Goal: Communication & Community: Answer question/provide support

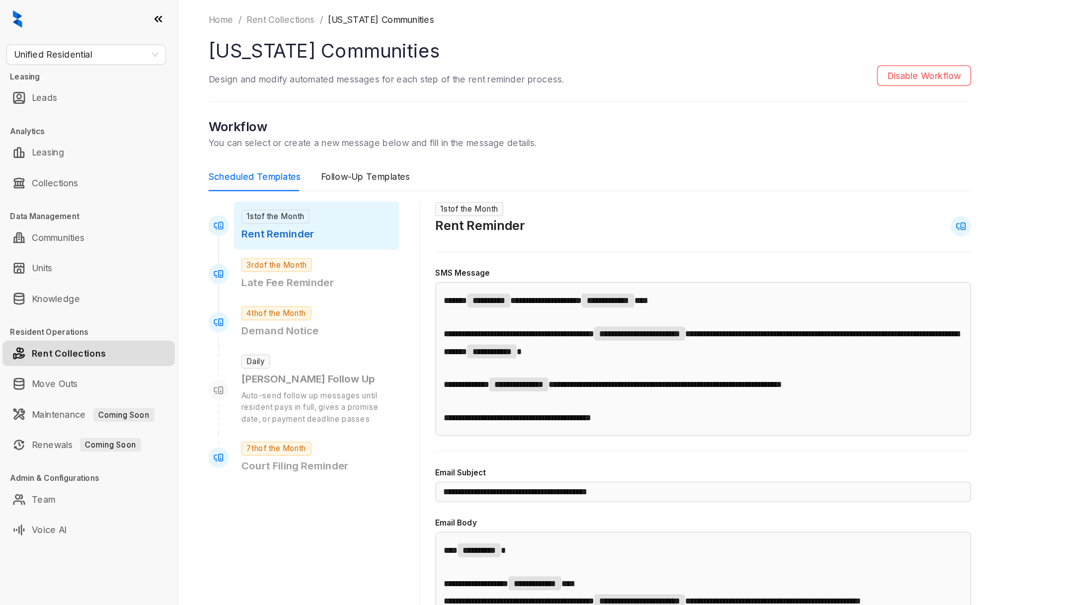
click at [84, 52] on div "Unified Residential Leasing Leads Analytics Leasing Collections Data Management…" at bounding box center [69, 302] width 139 height 605
click at [84, 45] on span "Unified Residential" at bounding box center [67, 42] width 113 height 15
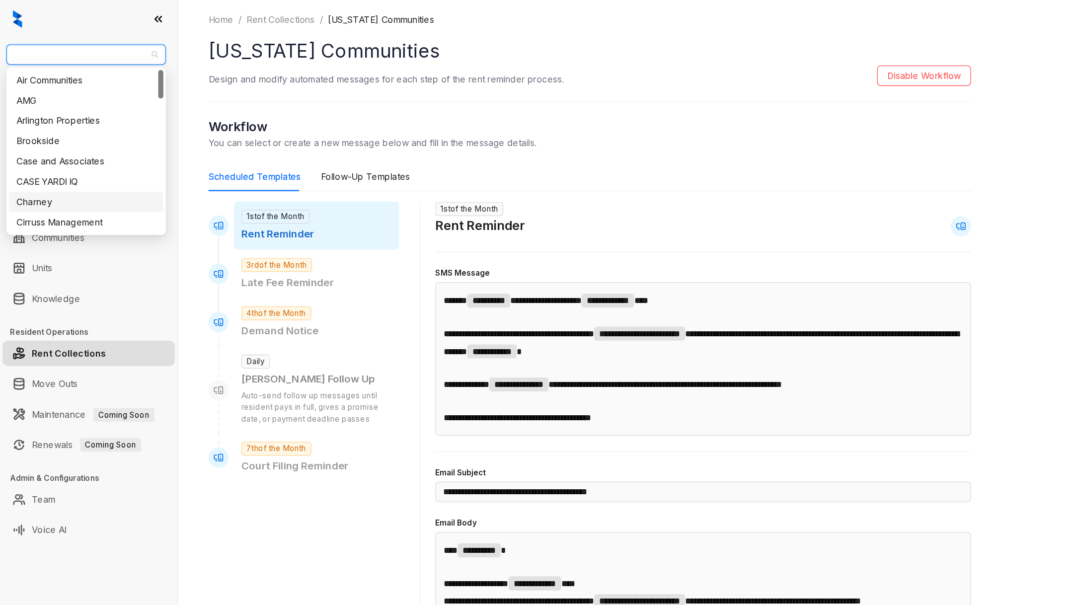
click at [159, 118] on div "**********" at bounding box center [606, 302] width 934 height 605
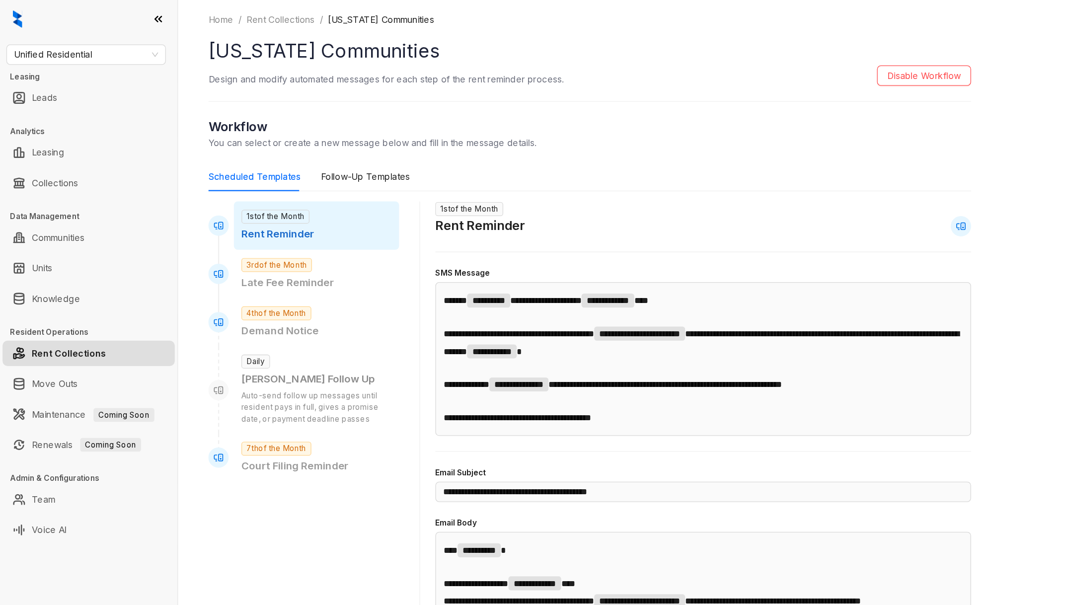
click at [69, 131] on ul "Collections" at bounding box center [69, 143] width 139 height 24
click at [61, 145] on link "Collections" at bounding box center [43, 143] width 36 height 20
click at [44, 145] on link "Collections" at bounding box center [43, 143] width 36 height 20
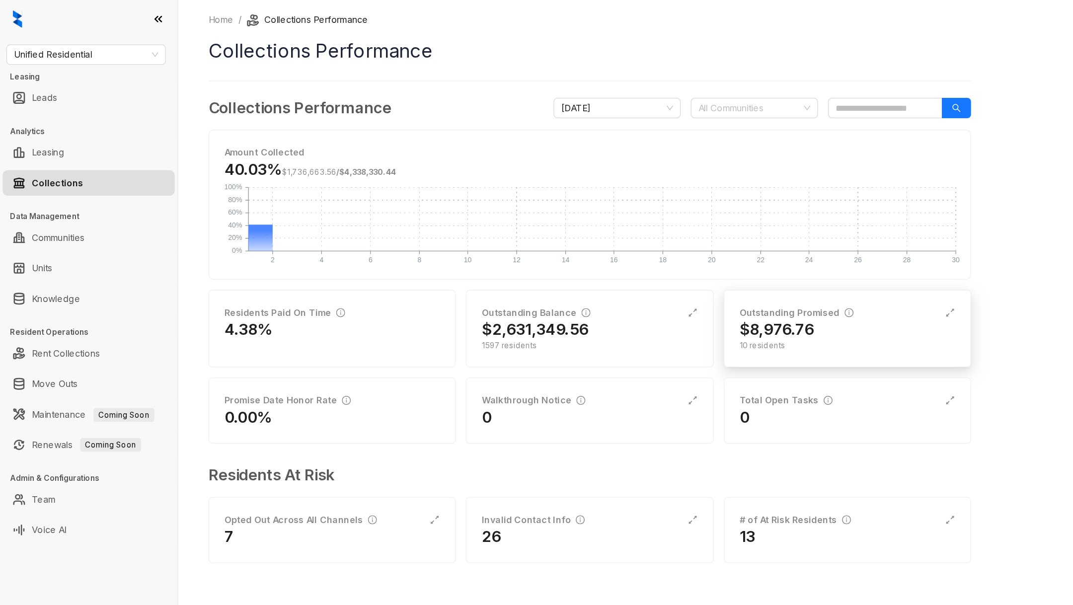
click at [572, 249] on div "Outstanding Promised $8,976.76 10 residents" at bounding box center [662, 256] width 193 height 61
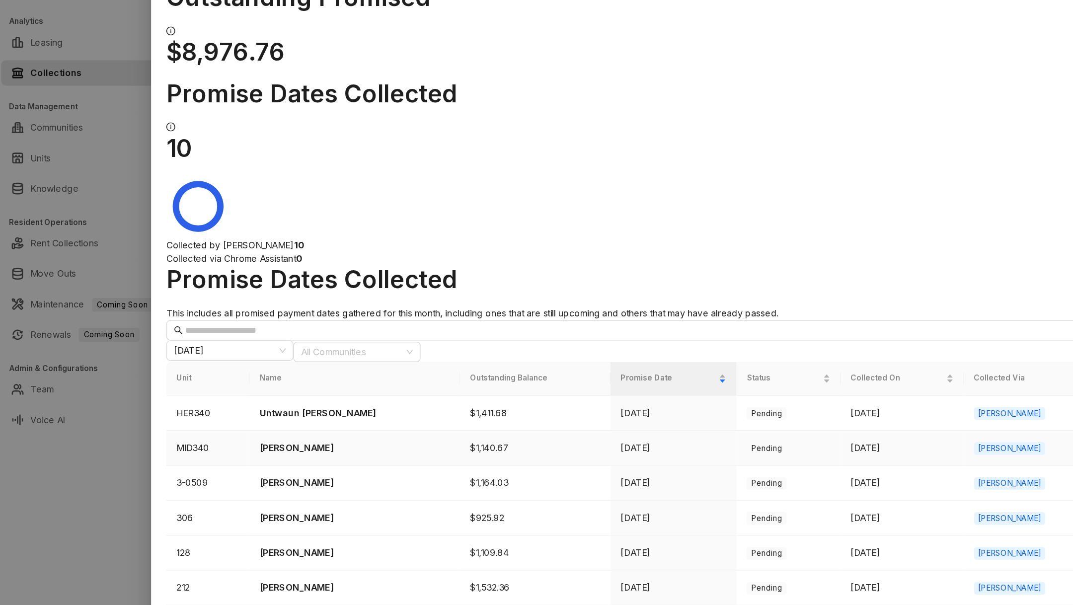
click at [266, 431] on p "[PERSON_NAME]" at bounding box center [278, 436] width 149 height 11
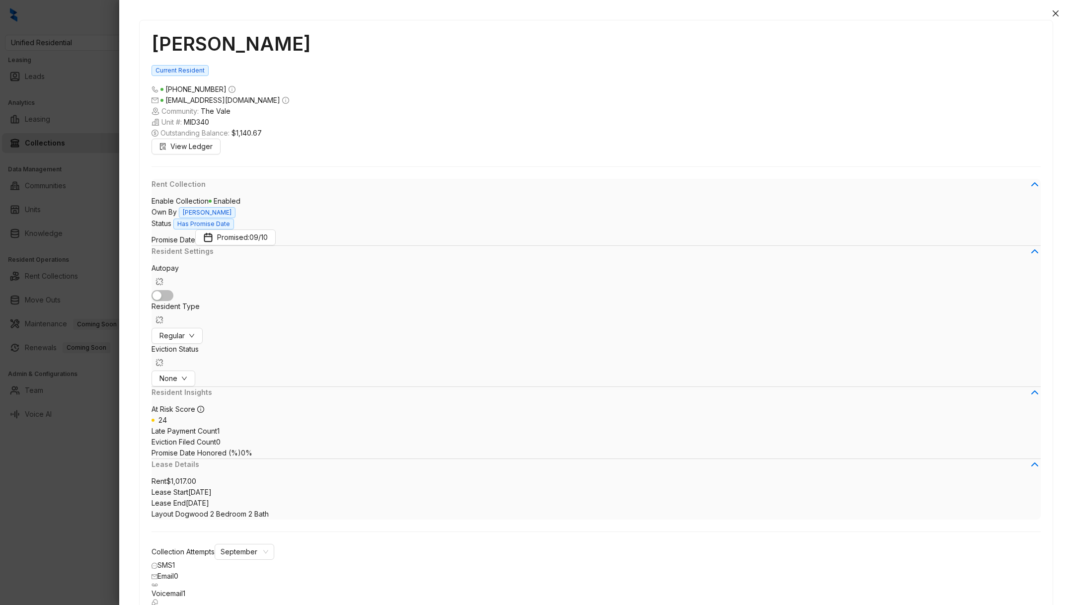
click at [68, 492] on div at bounding box center [536, 302] width 1073 height 605
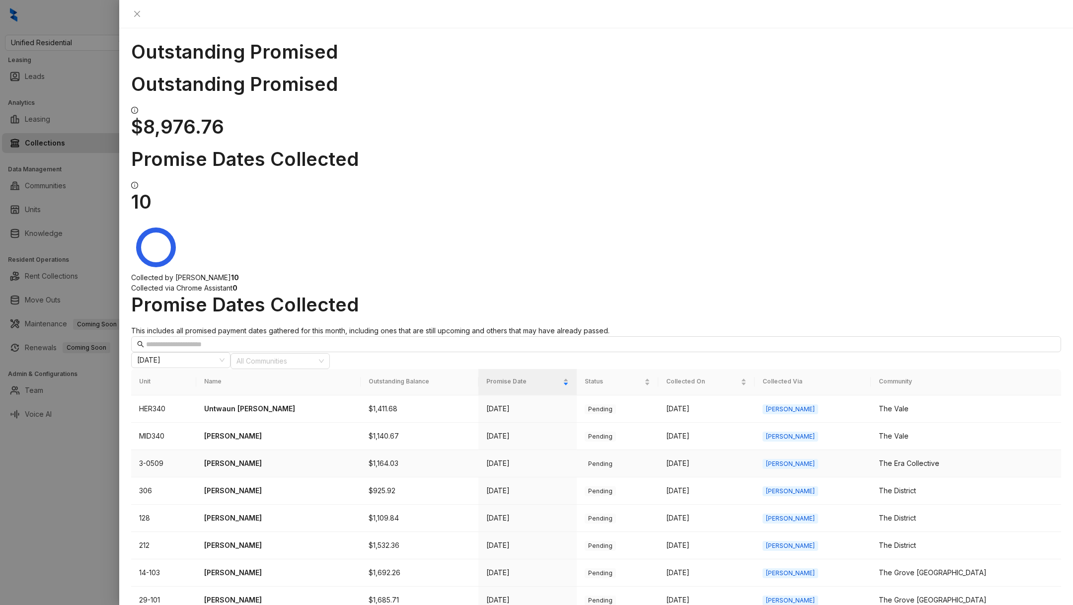
click at [251, 458] on p "[PERSON_NAME]" at bounding box center [278, 463] width 149 height 11
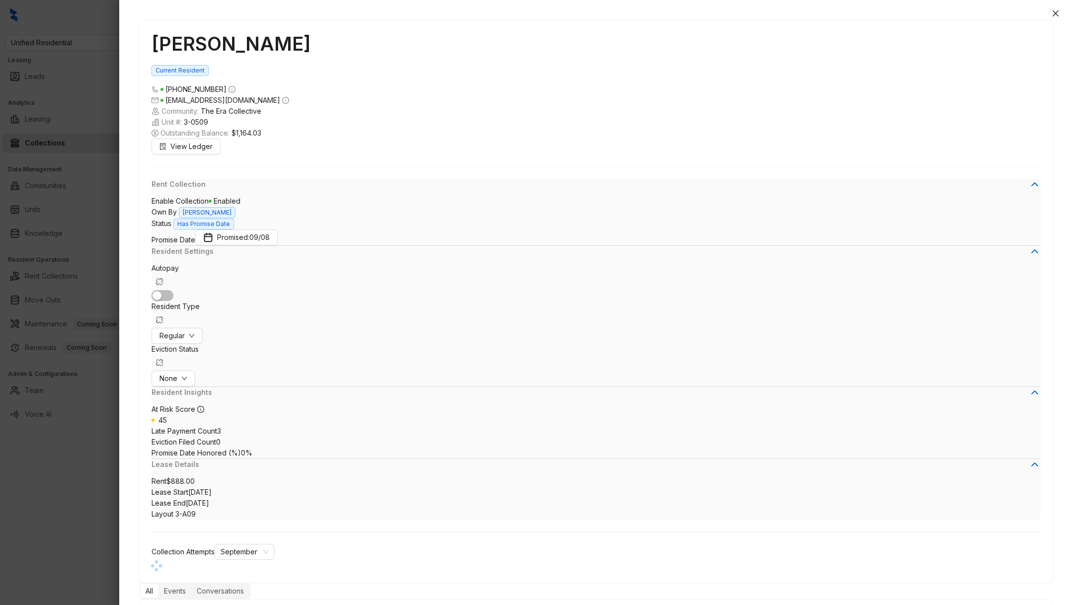
scroll to position [972, 0]
click at [83, 487] on div at bounding box center [536, 302] width 1073 height 605
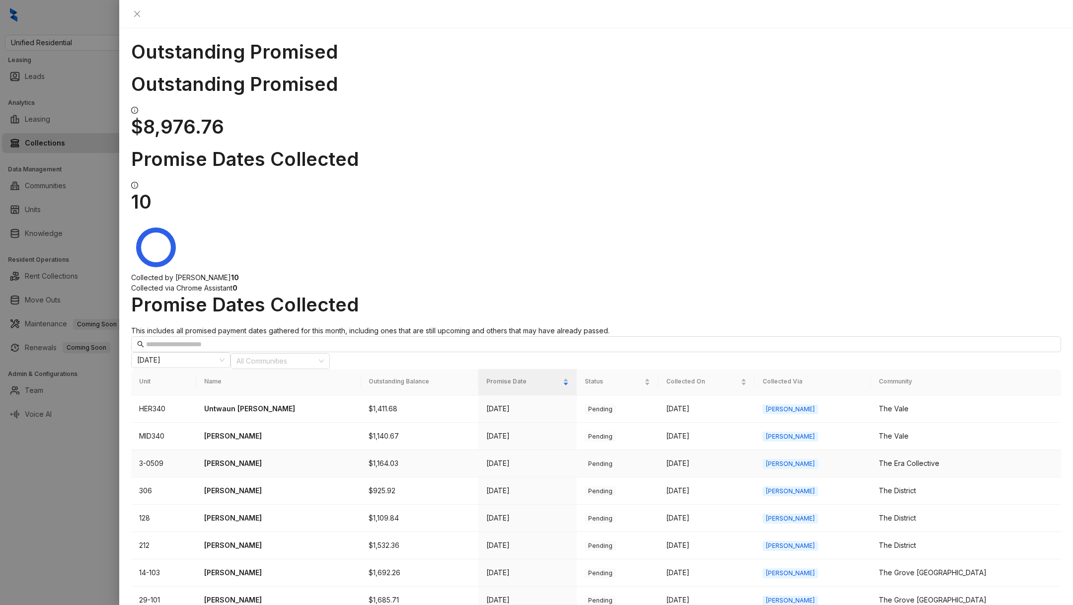
click at [255, 458] on p "[PERSON_NAME]" at bounding box center [278, 463] width 149 height 11
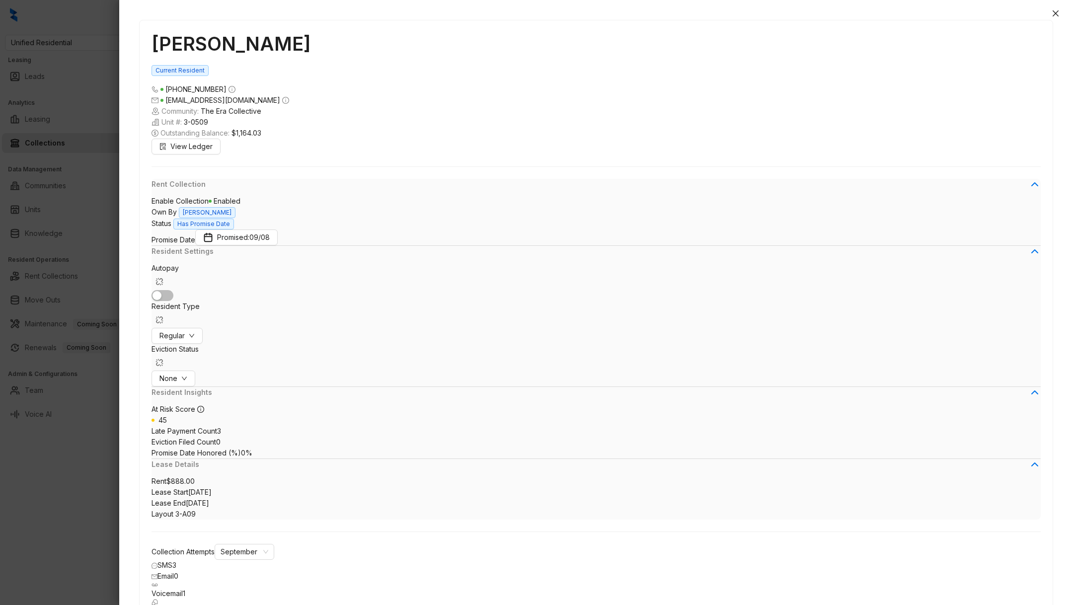
click at [101, 577] on div at bounding box center [536, 302] width 1073 height 605
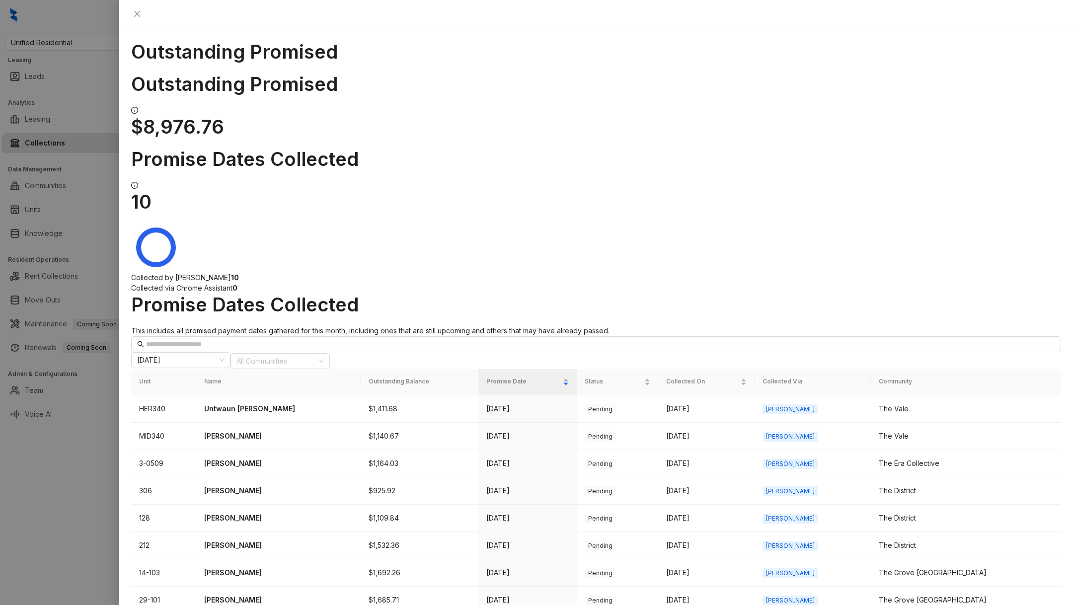
click at [53, 472] on div at bounding box center [536, 302] width 1073 height 605
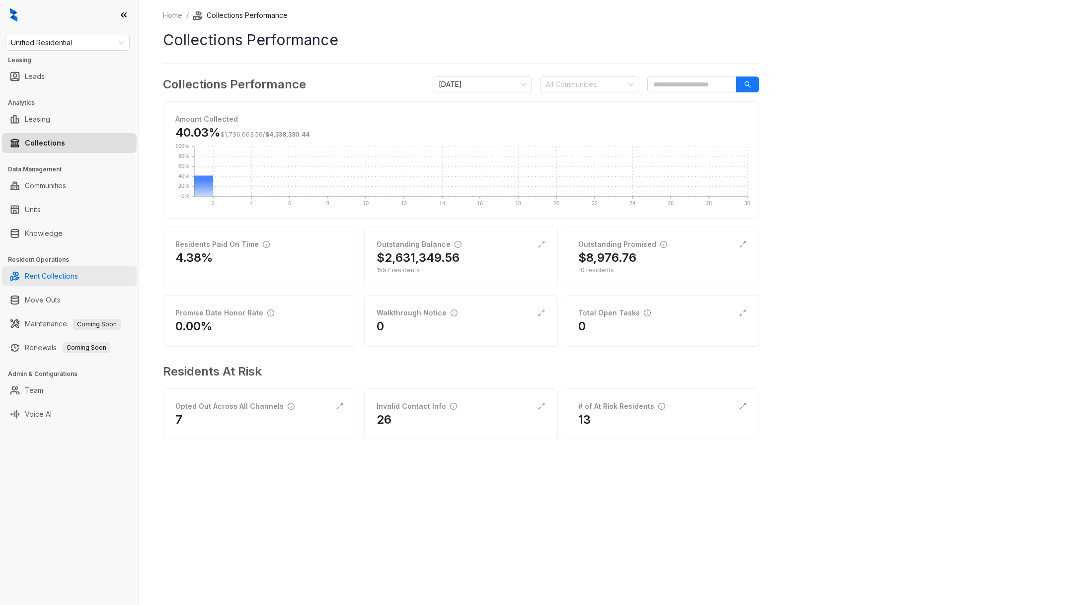
click at [66, 282] on link "Rent Collections" at bounding box center [51, 276] width 53 height 20
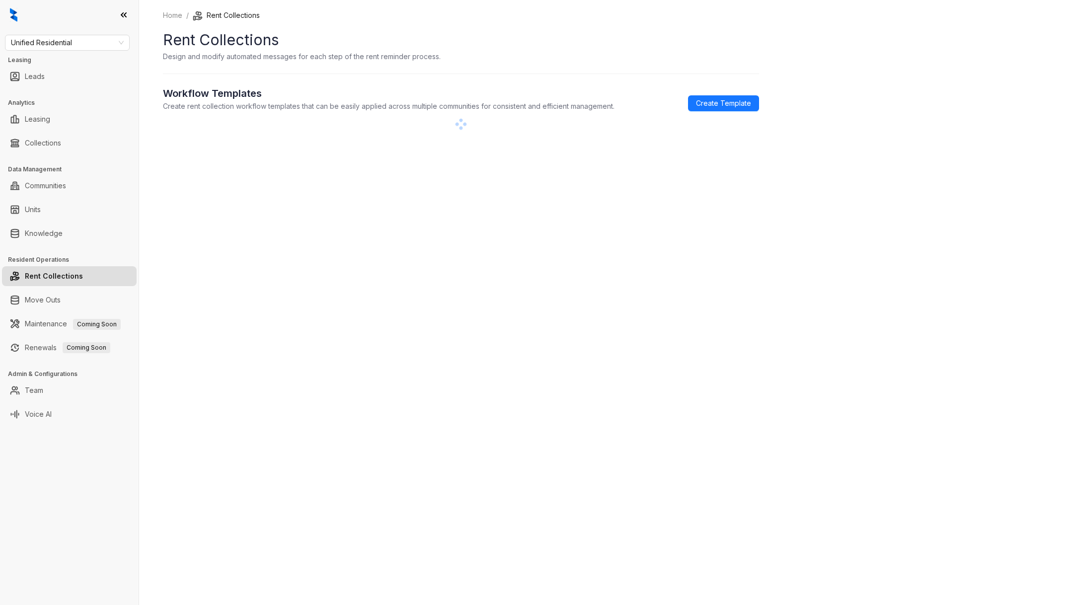
click at [66, 282] on link "Rent Collections" at bounding box center [54, 276] width 58 height 20
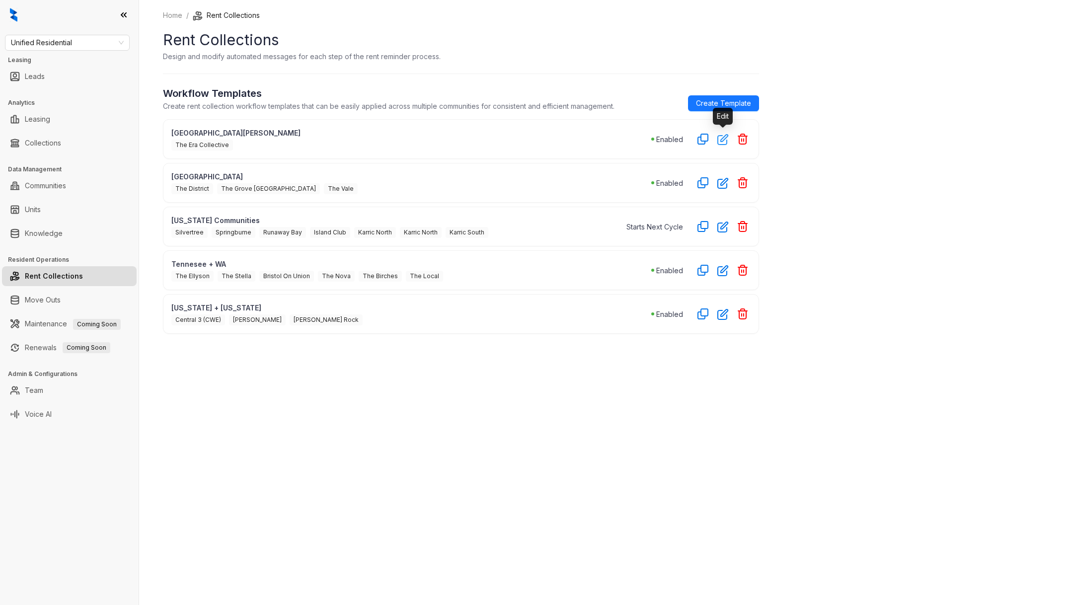
click at [727, 145] on button "button" at bounding box center [723, 139] width 16 height 16
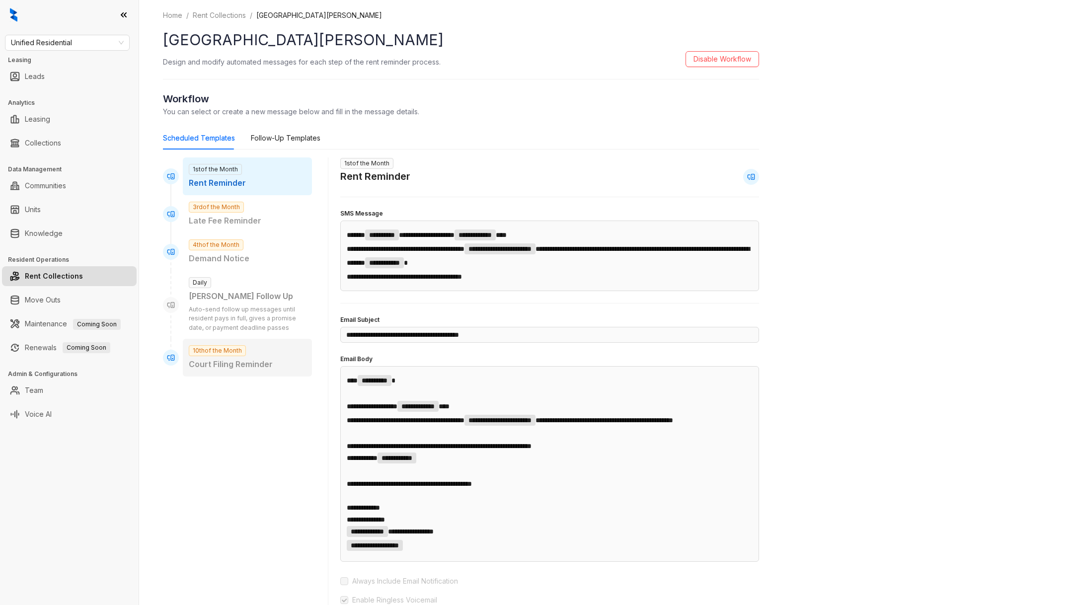
click at [234, 361] on p "Court Filing Reminder" at bounding box center [247, 364] width 117 height 12
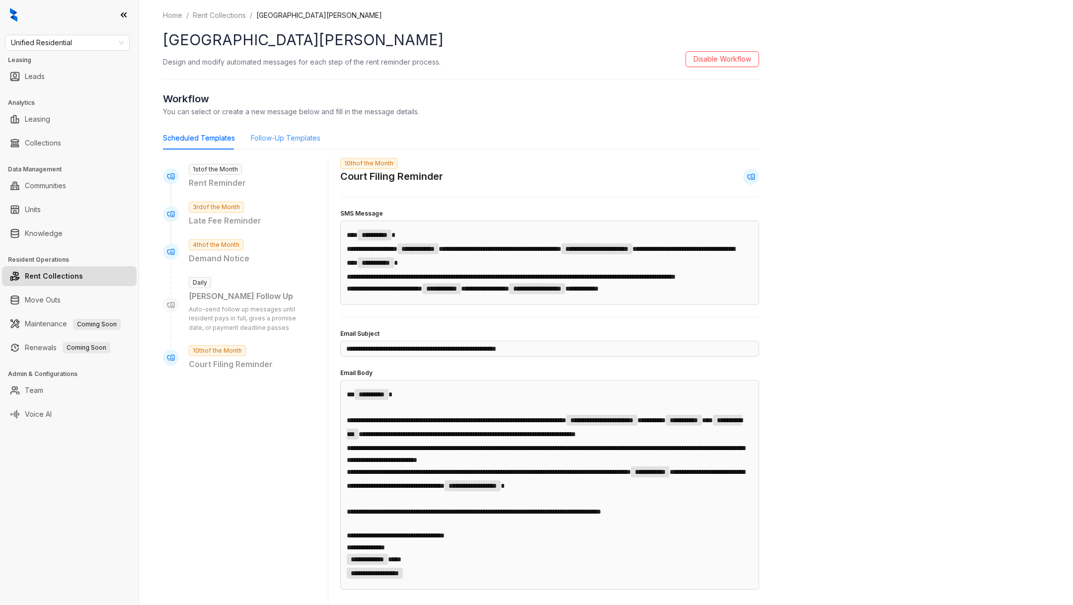
click at [299, 148] on div "Follow-Up Templates" at bounding box center [286, 138] width 70 height 23
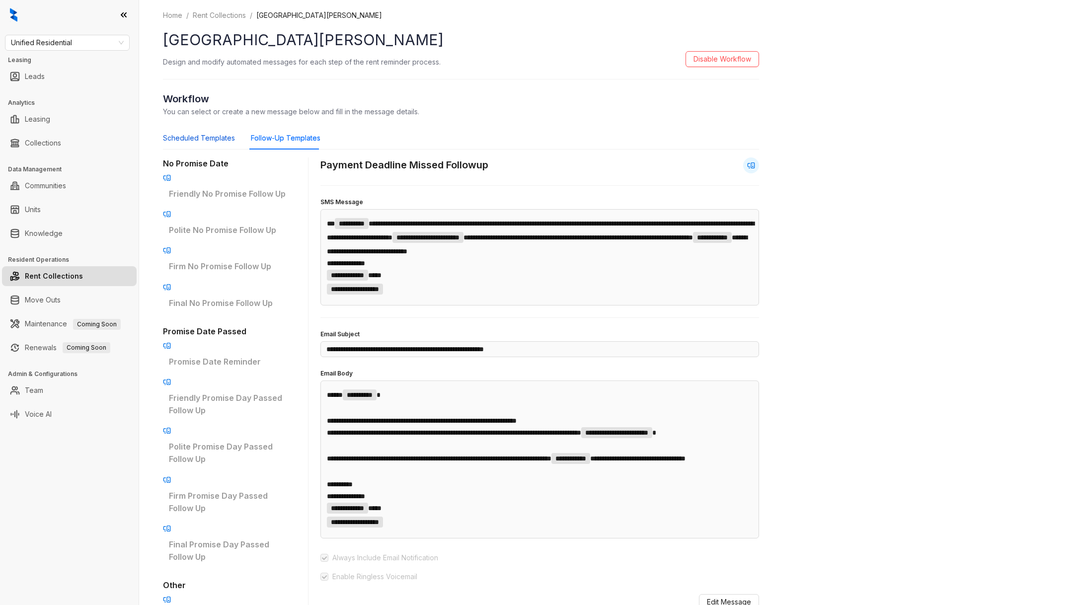
click at [205, 143] on div "Scheduled Templates" at bounding box center [199, 138] width 72 height 11
type input "**********"
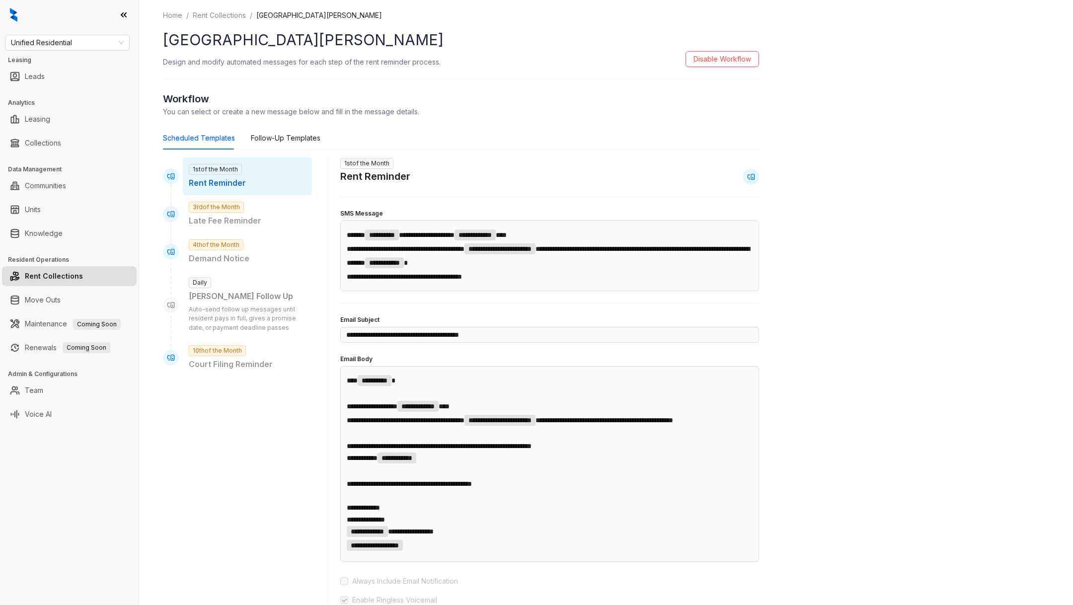
scroll to position [397, 0]
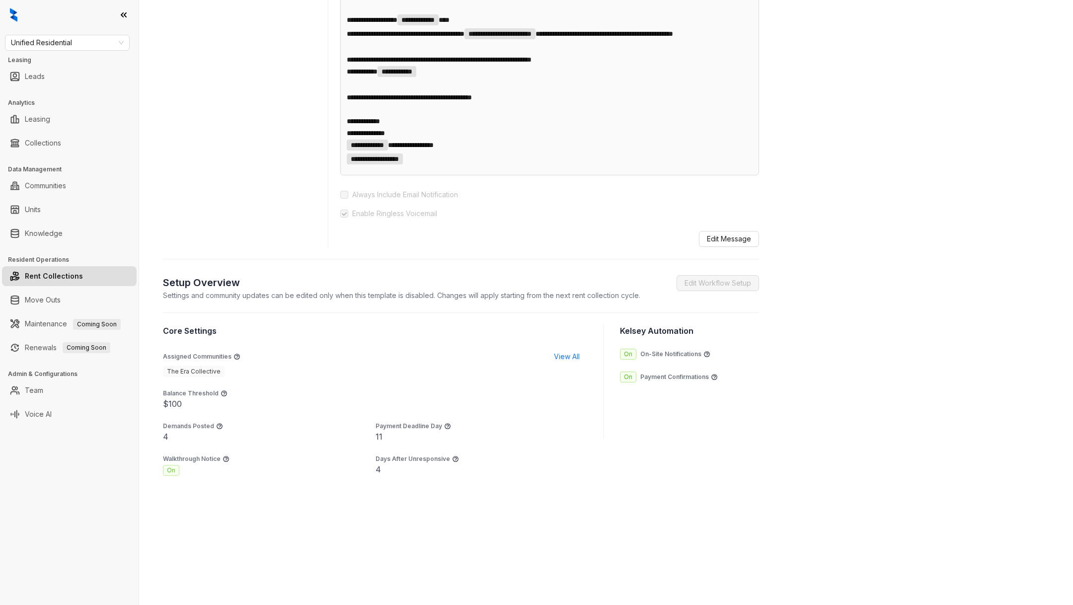
click at [383, 444] on section "Core Settings Assigned Communities View All The Era Collective Balance Threshol…" at bounding box center [375, 400] width 425 height 151
drag, startPoint x: 383, startPoint y: 444, endPoint x: 368, endPoint y: 435, distance: 17.8
click at [368, 435] on section "Core Settings Assigned Communities View All The Era Collective Balance Threshol…" at bounding box center [375, 400] width 425 height 151
click at [382, 437] on div "11" at bounding box center [481, 437] width 213 height 12
drag, startPoint x: 382, startPoint y: 437, endPoint x: 375, endPoint y: 436, distance: 6.5
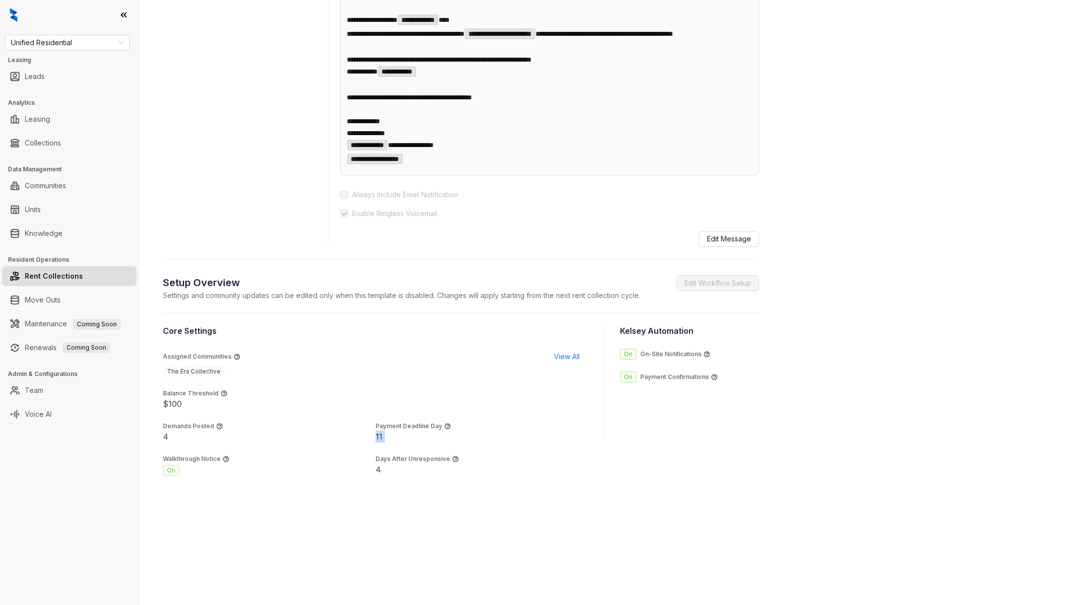
click at [375, 436] on div "11" at bounding box center [481, 437] width 213 height 12
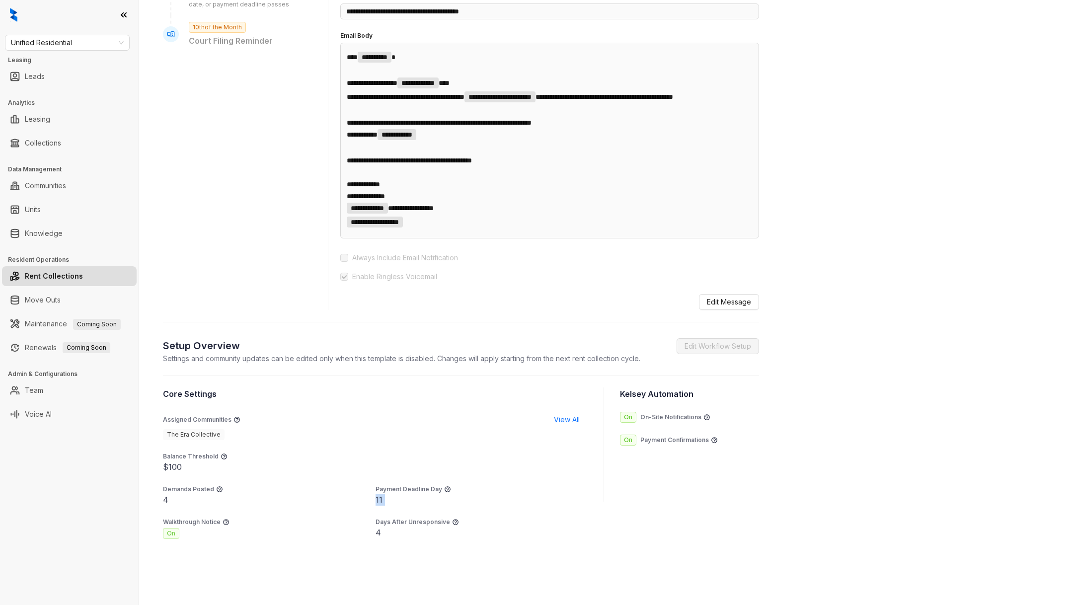
scroll to position [259, 0]
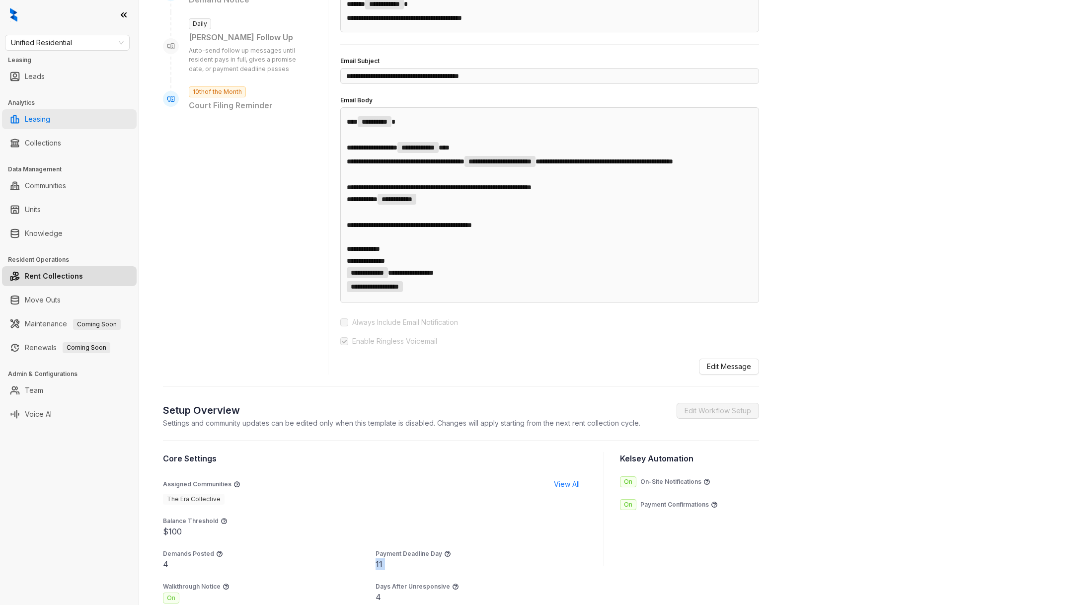
click at [50, 112] on link "Leasing" at bounding box center [37, 119] width 25 height 20
select select "******"
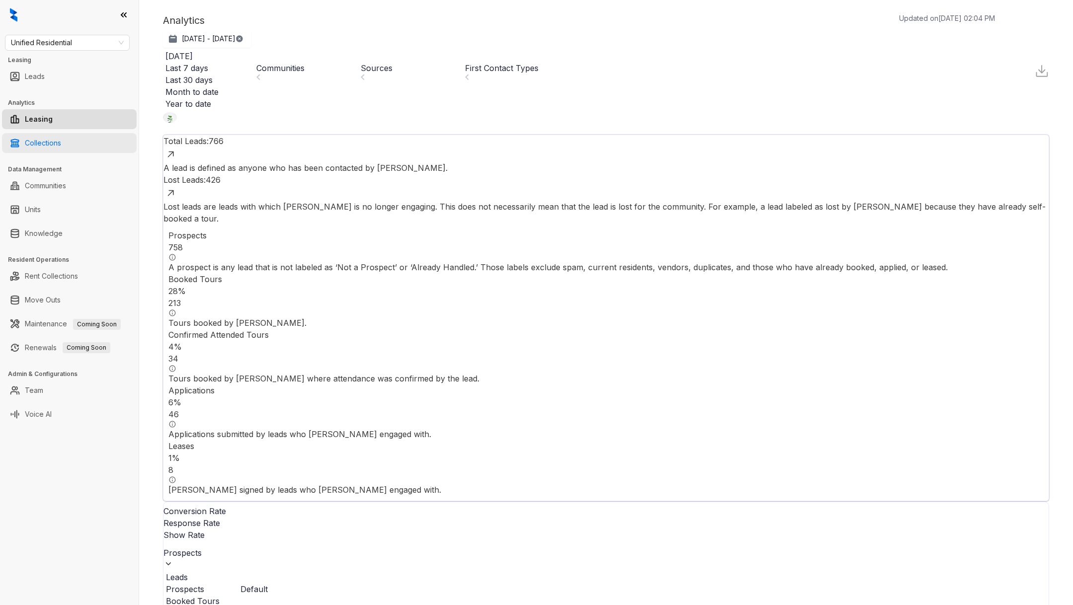
click at [61, 134] on link "Collections" at bounding box center [43, 143] width 36 height 20
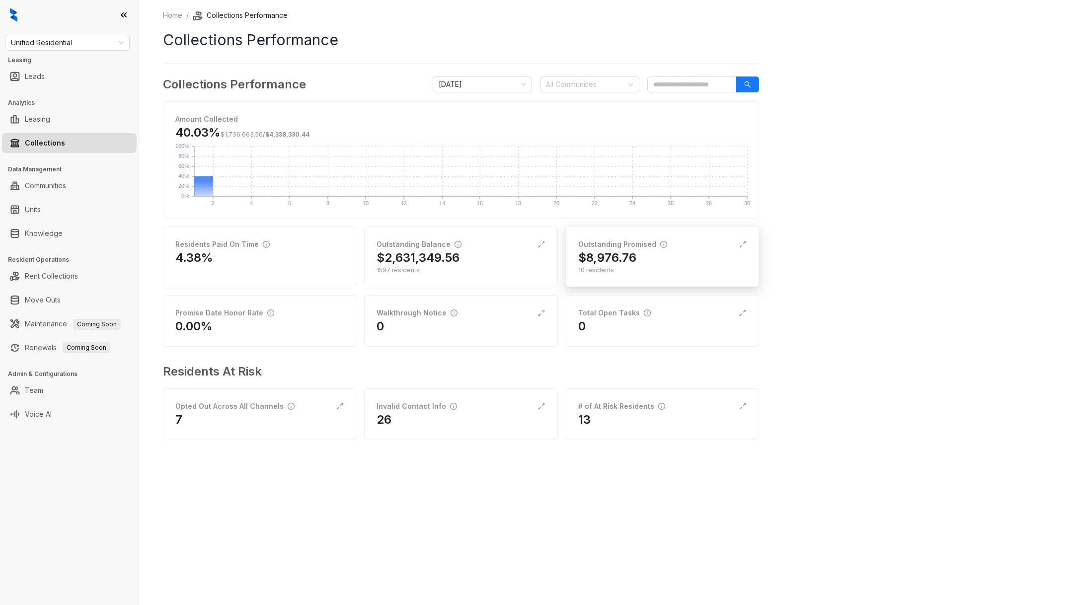
click at [626, 279] on div "Outstanding Promised $8,976.76 10 residents" at bounding box center [662, 256] width 193 height 61
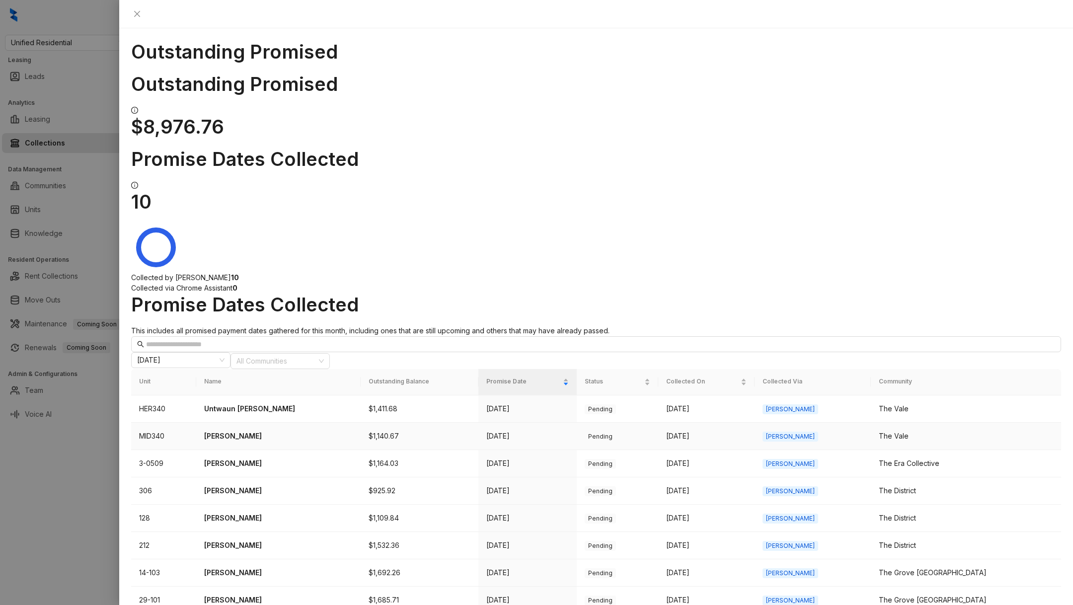
click at [249, 431] on p "[PERSON_NAME]" at bounding box center [278, 436] width 149 height 11
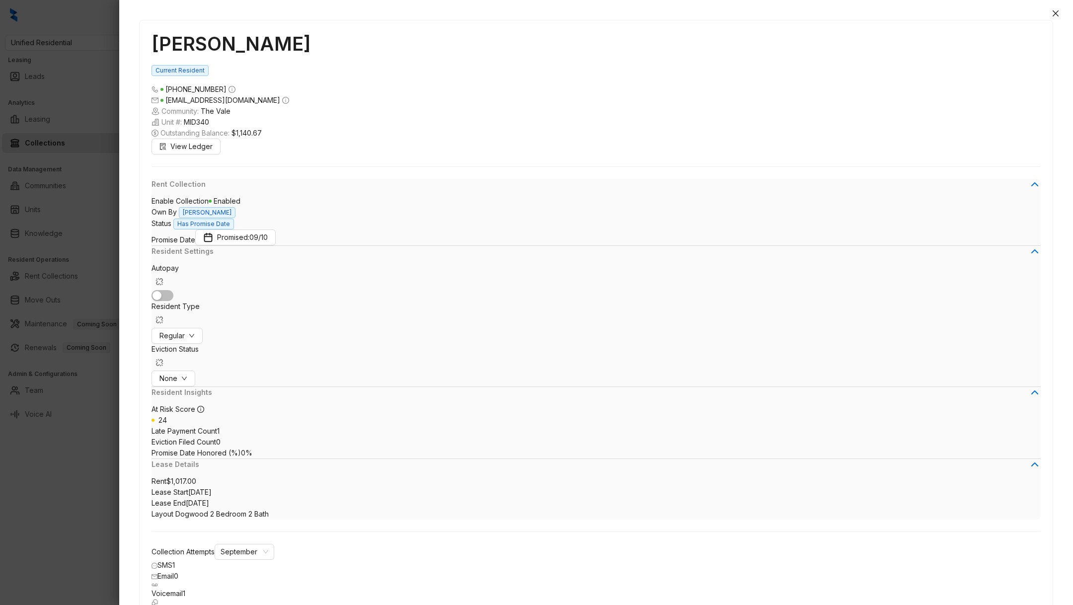
drag, startPoint x: 640, startPoint y: 547, endPoint x: 745, endPoint y: 547, distance: 104.3
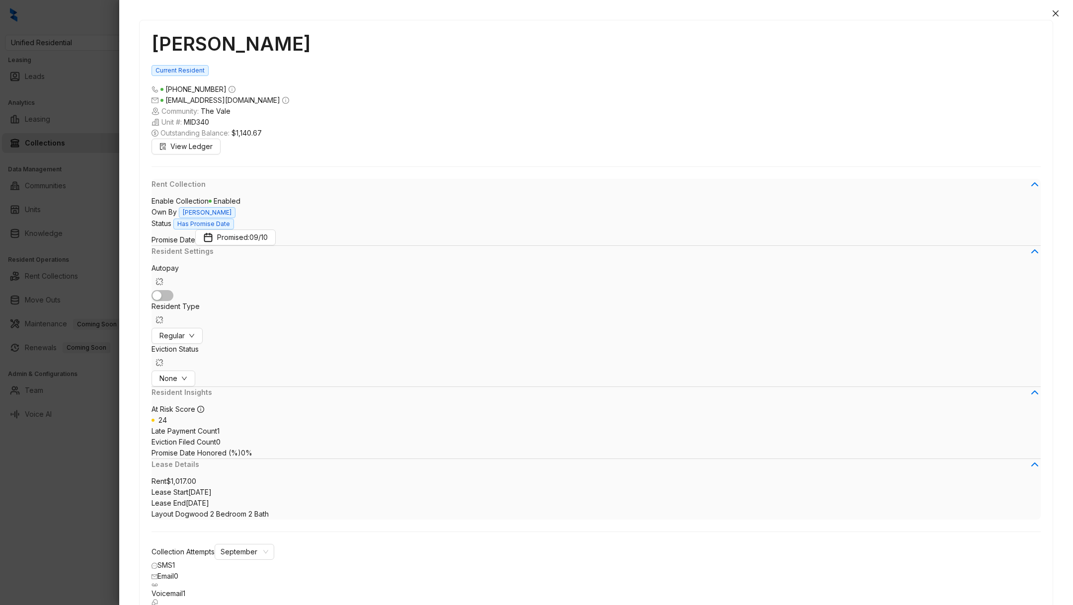
drag, startPoint x: 619, startPoint y: 538, endPoint x: 628, endPoint y: 539, distance: 9.0
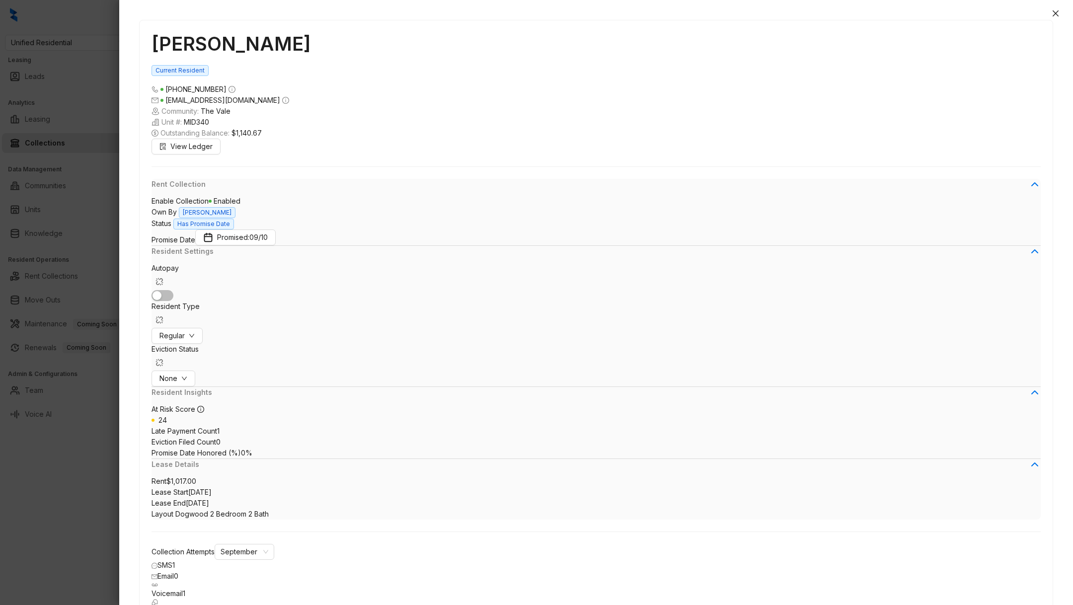
type textarea "**********"
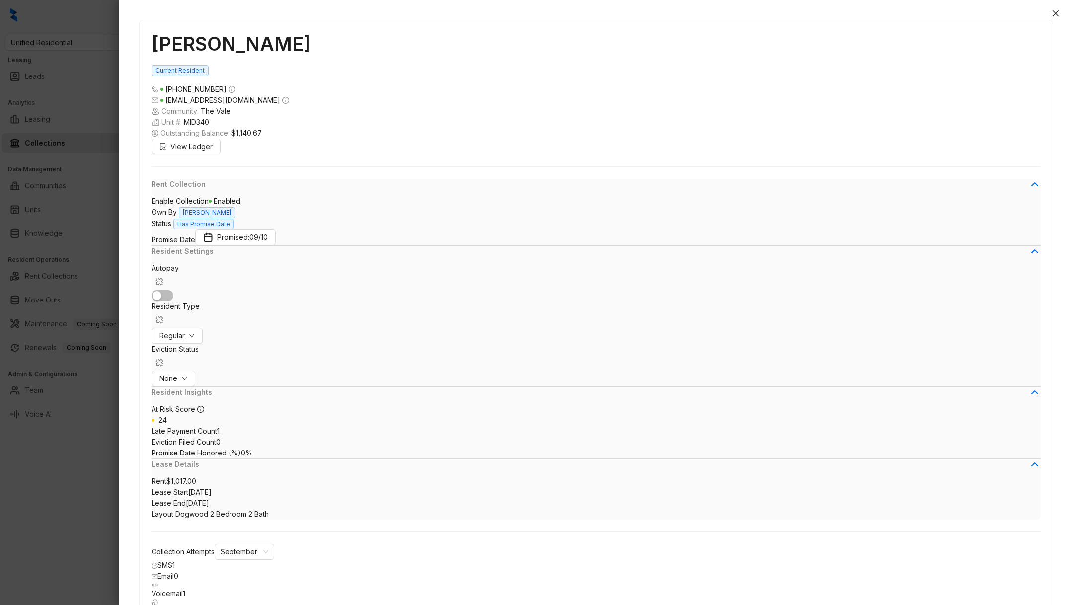
click at [43, 511] on div at bounding box center [536, 302] width 1073 height 605
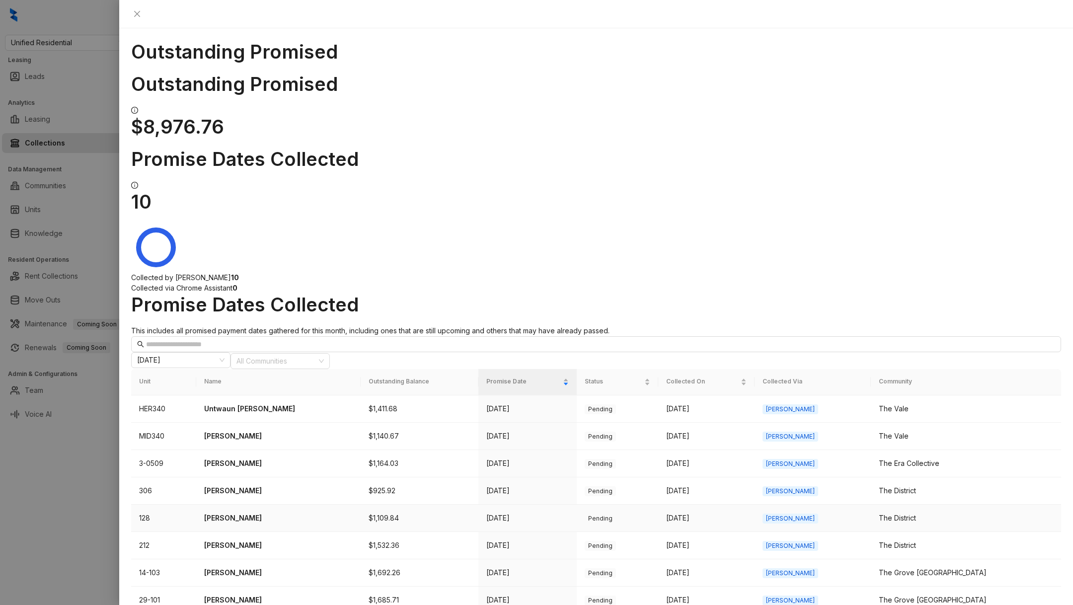
click at [248, 513] on p "[PERSON_NAME]" at bounding box center [278, 518] width 149 height 11
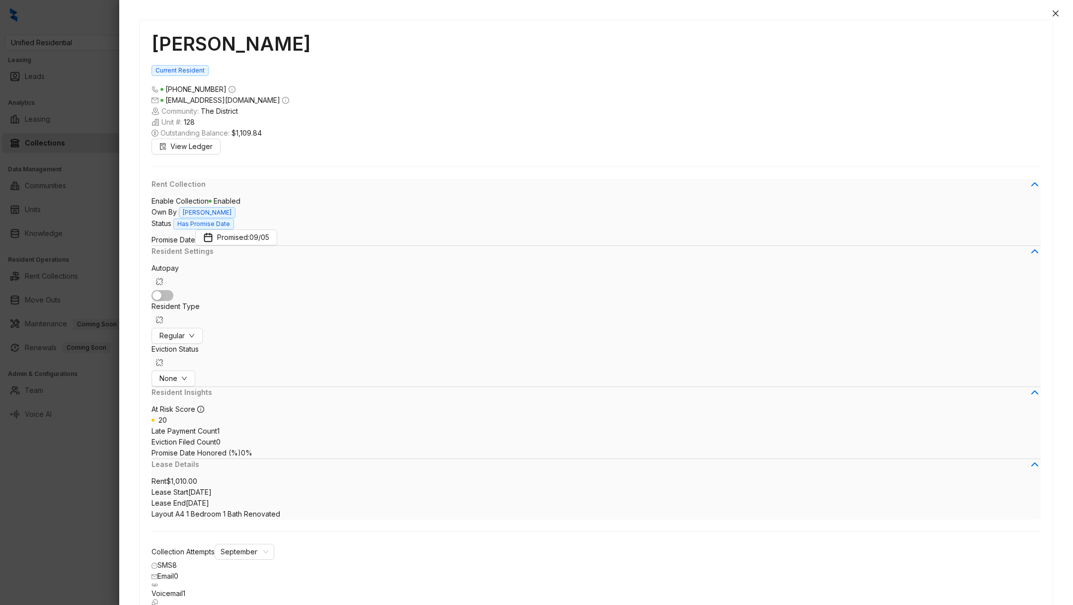
scroll to position [449, 0]
click at [86, 473] on div at bounding box center [536, 302] width 1073 height 605
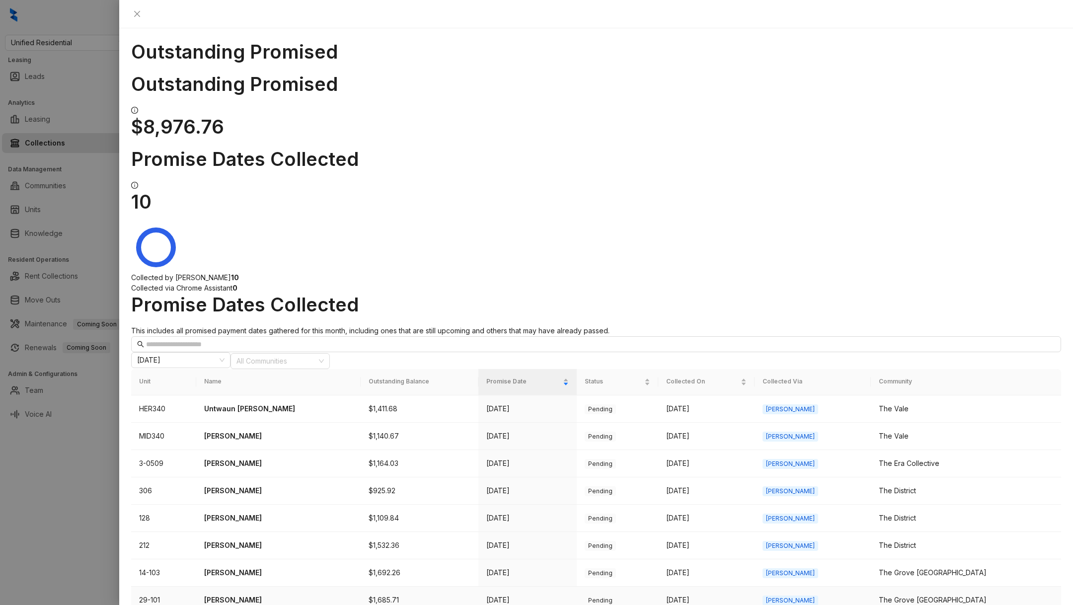
click at [237, 595] on p "[PERSON_NAME]" at bounding box center [278, 600] width 149 height 11
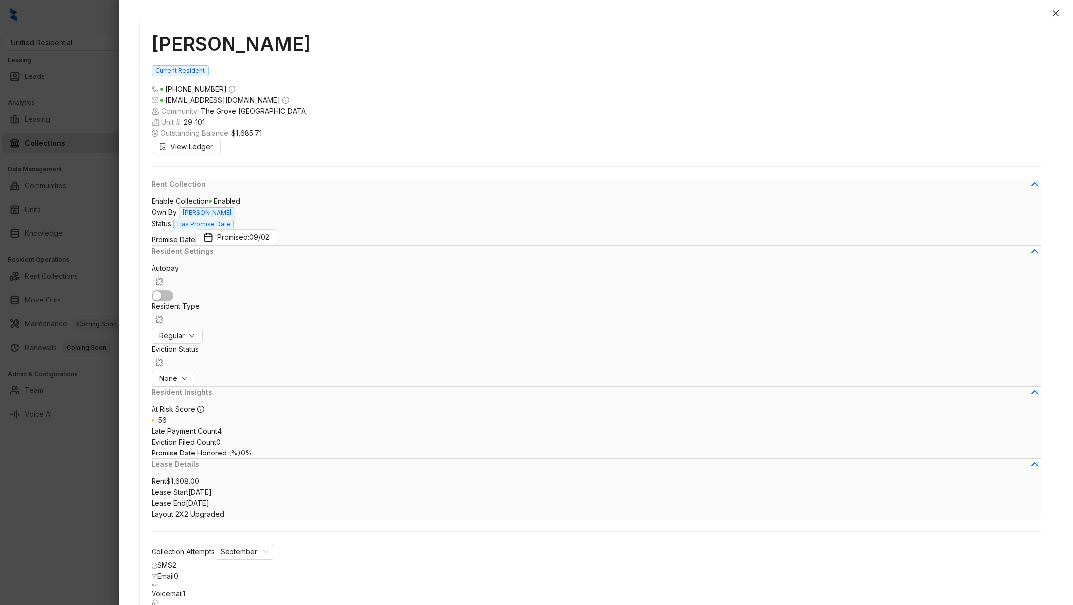
scroll to position [1185, 0]
click at [70, 486] on div at bounding box center [536, 302] width 1073 height 605
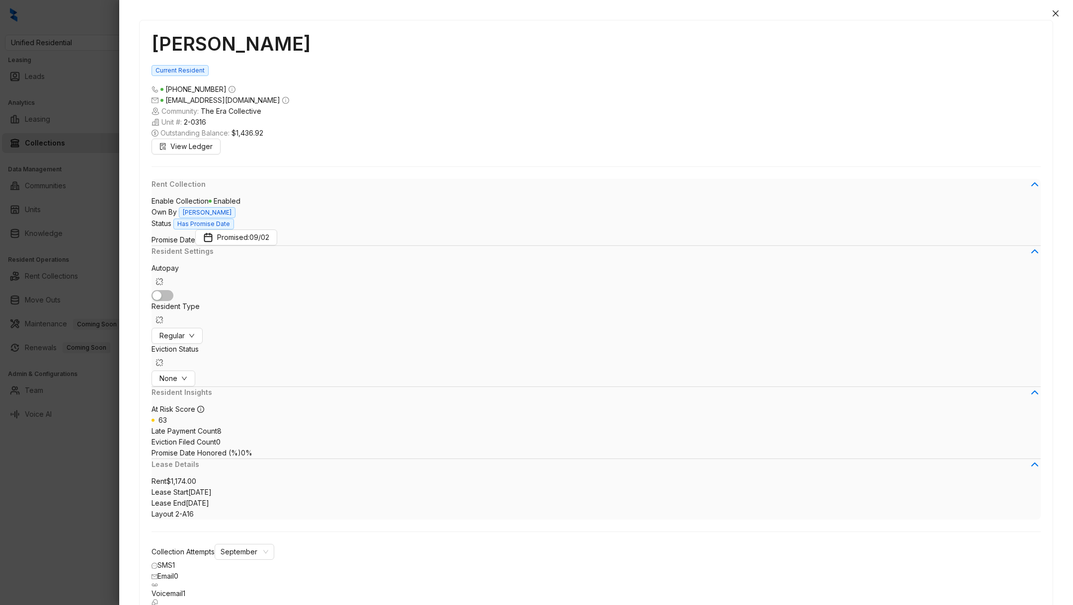
scroll to position [182, 0]
click at [88, 462] on div at bounding box center [536, 302] width 1073 height 605
